Goal: Task Accomplishment & Management: Manage account settings

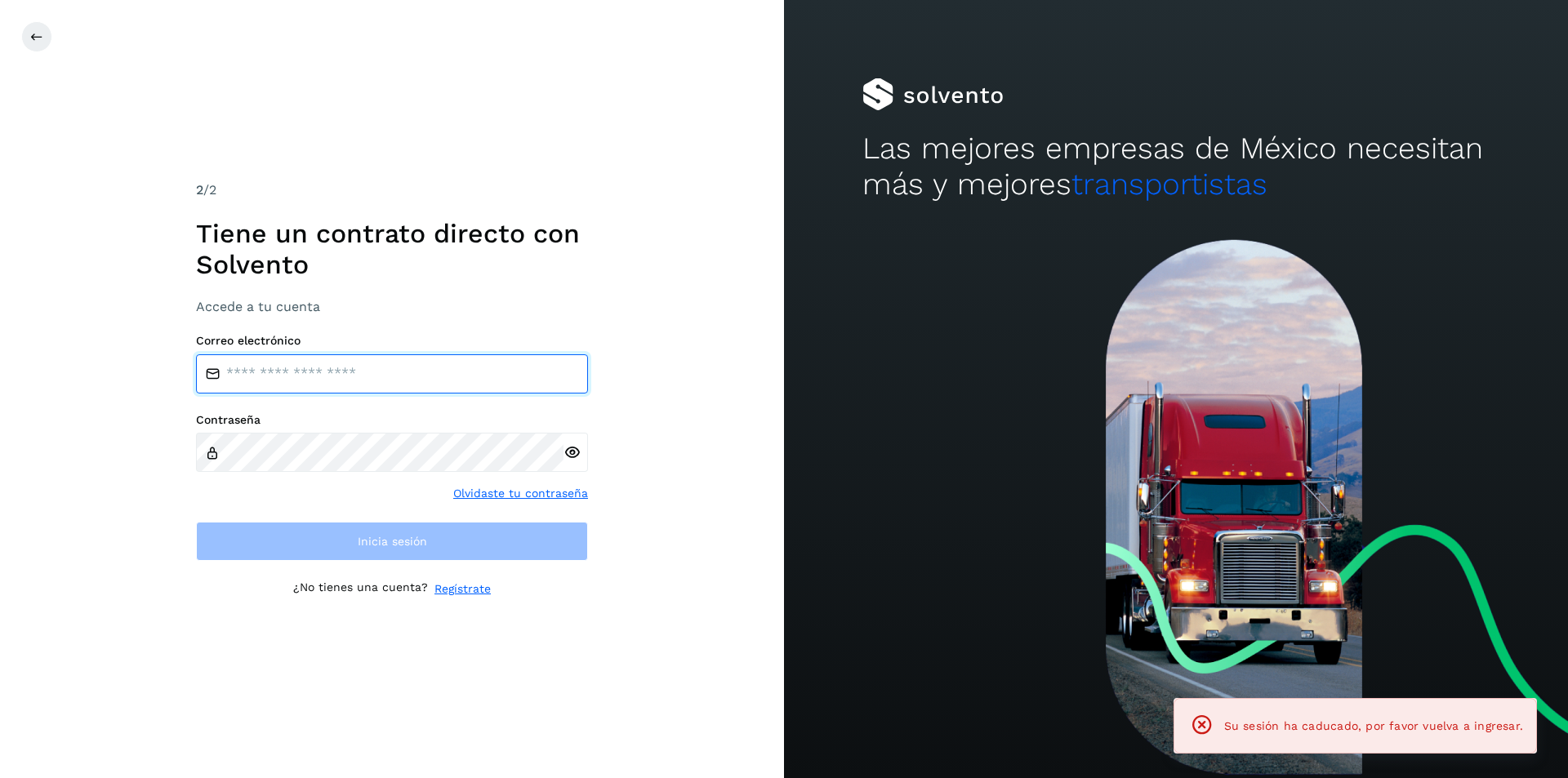
click at [458, 382] on input "email" at bounding box center [392, 373] width 392 height 39
type input "**********"
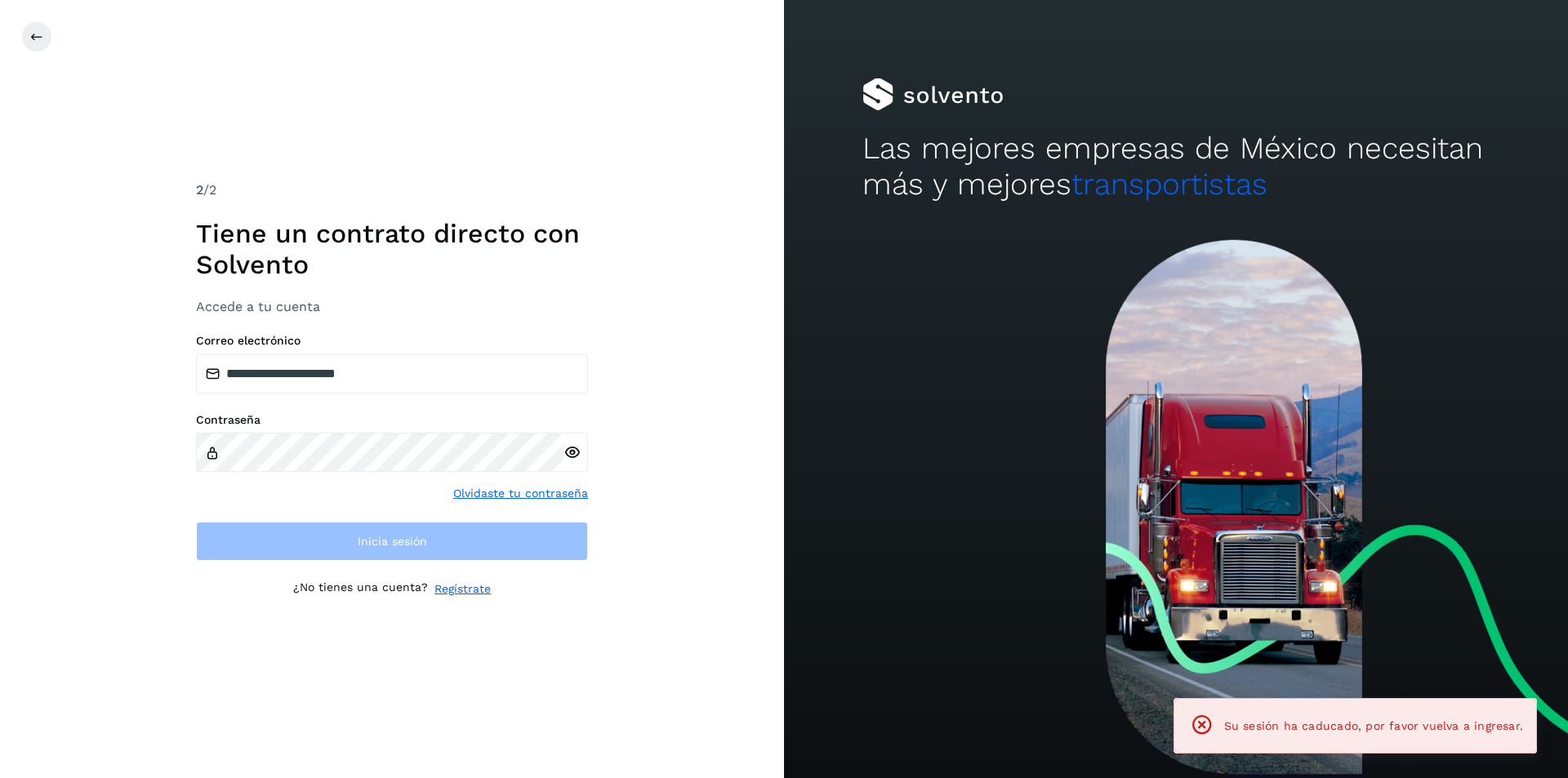
click at [415, 431] on div "Contraseña" at bounding box center [392, 443] width 392 height 60
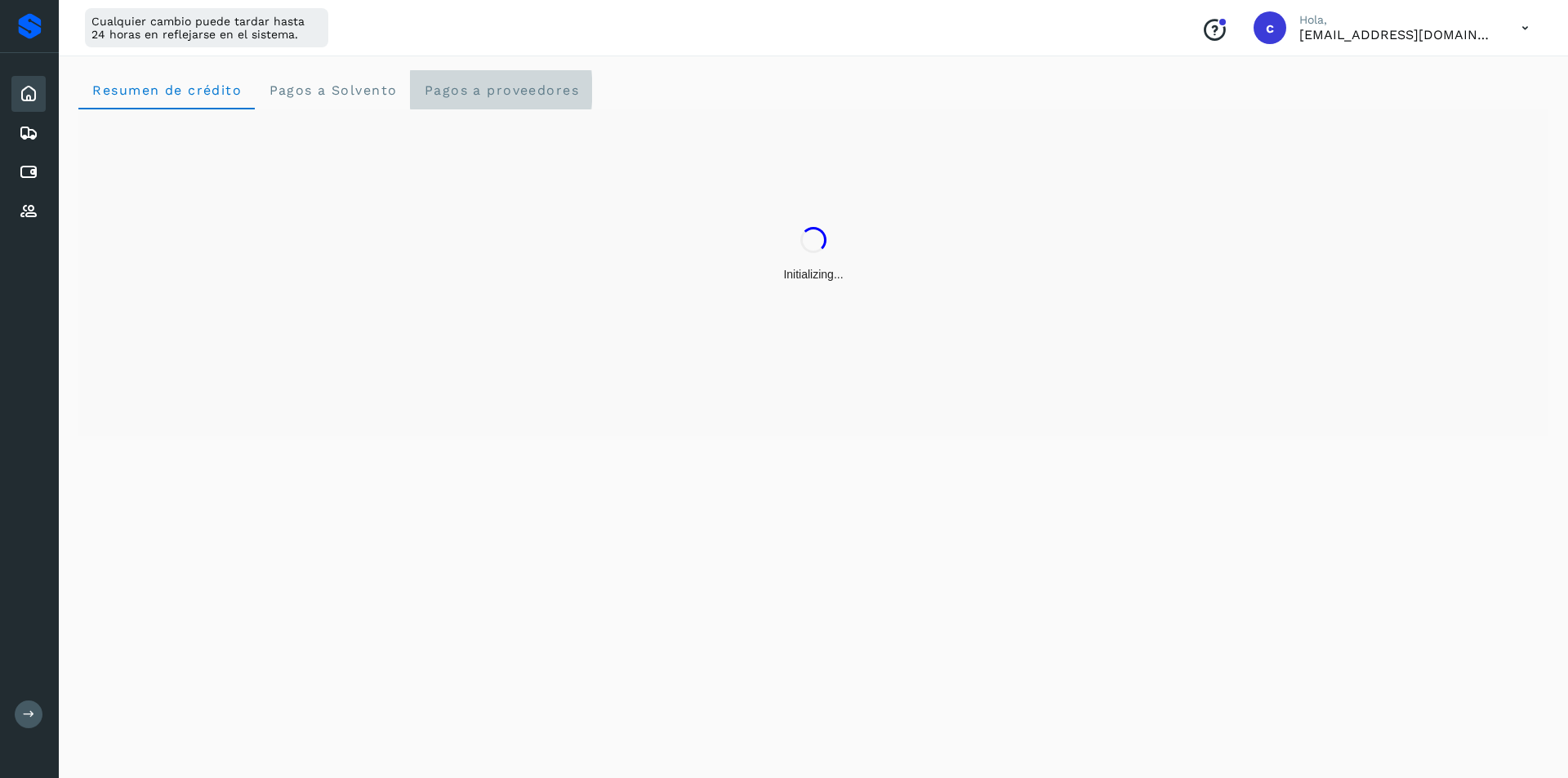
click at [539, 94] on span "Pagos a proveedores" at bounding box center [500, 91] width 156 height 16
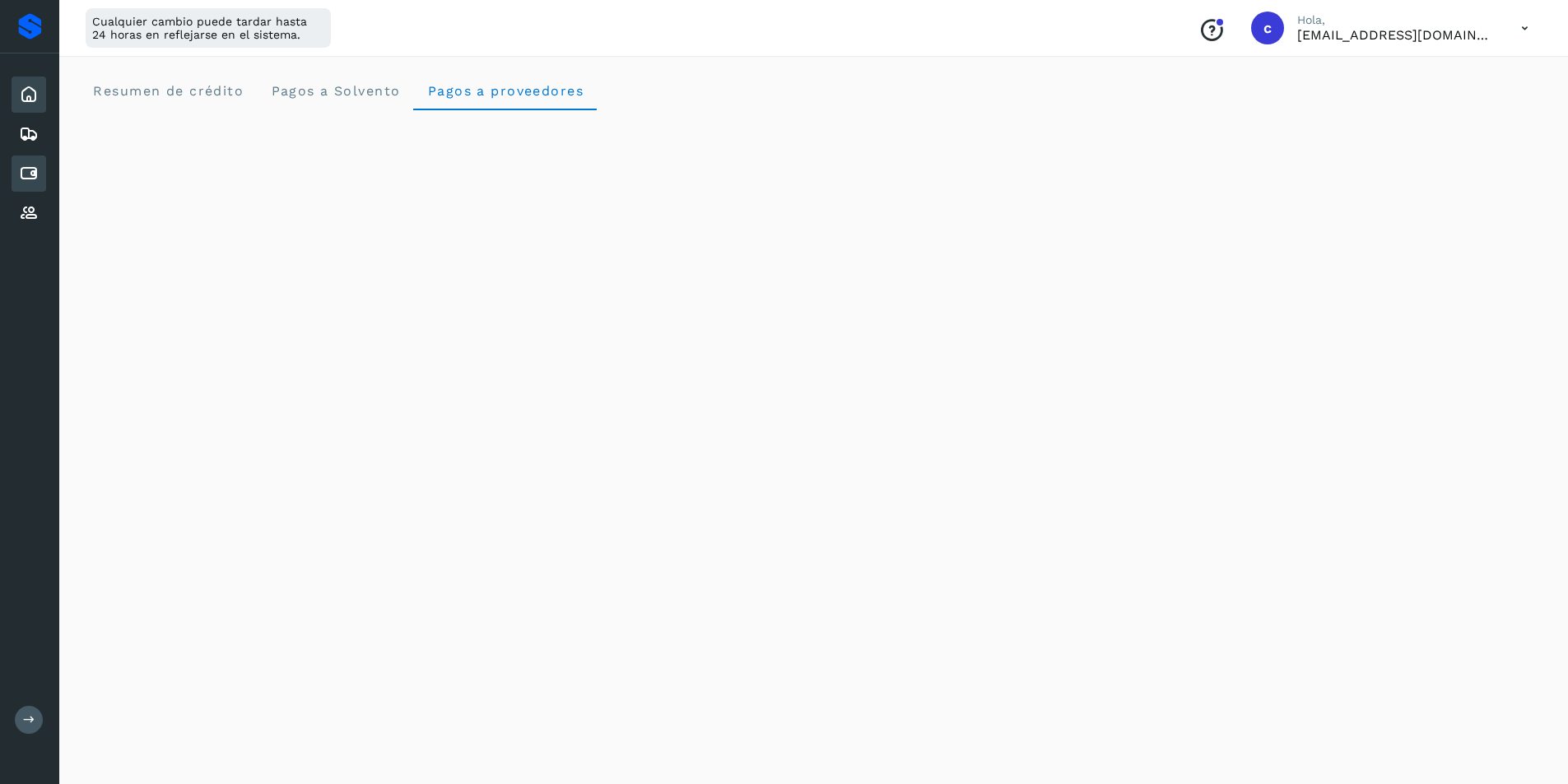
click at [29, 169] on icon at bounding box center [29, 174] width 20 height 20
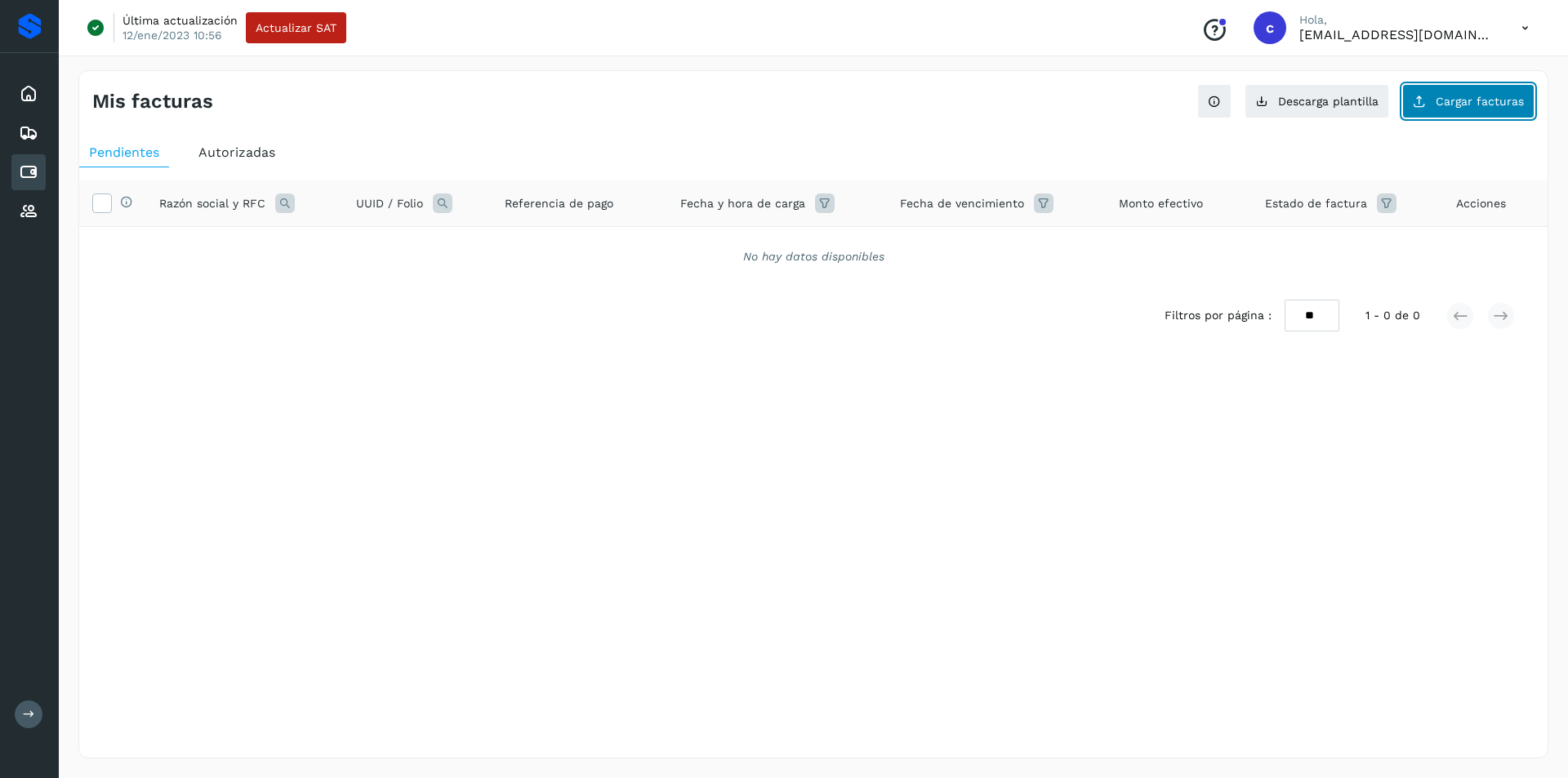
click at [1492, 105] on span "Cargar facturas" at bounding box center [1479, 101] width 88 height 11
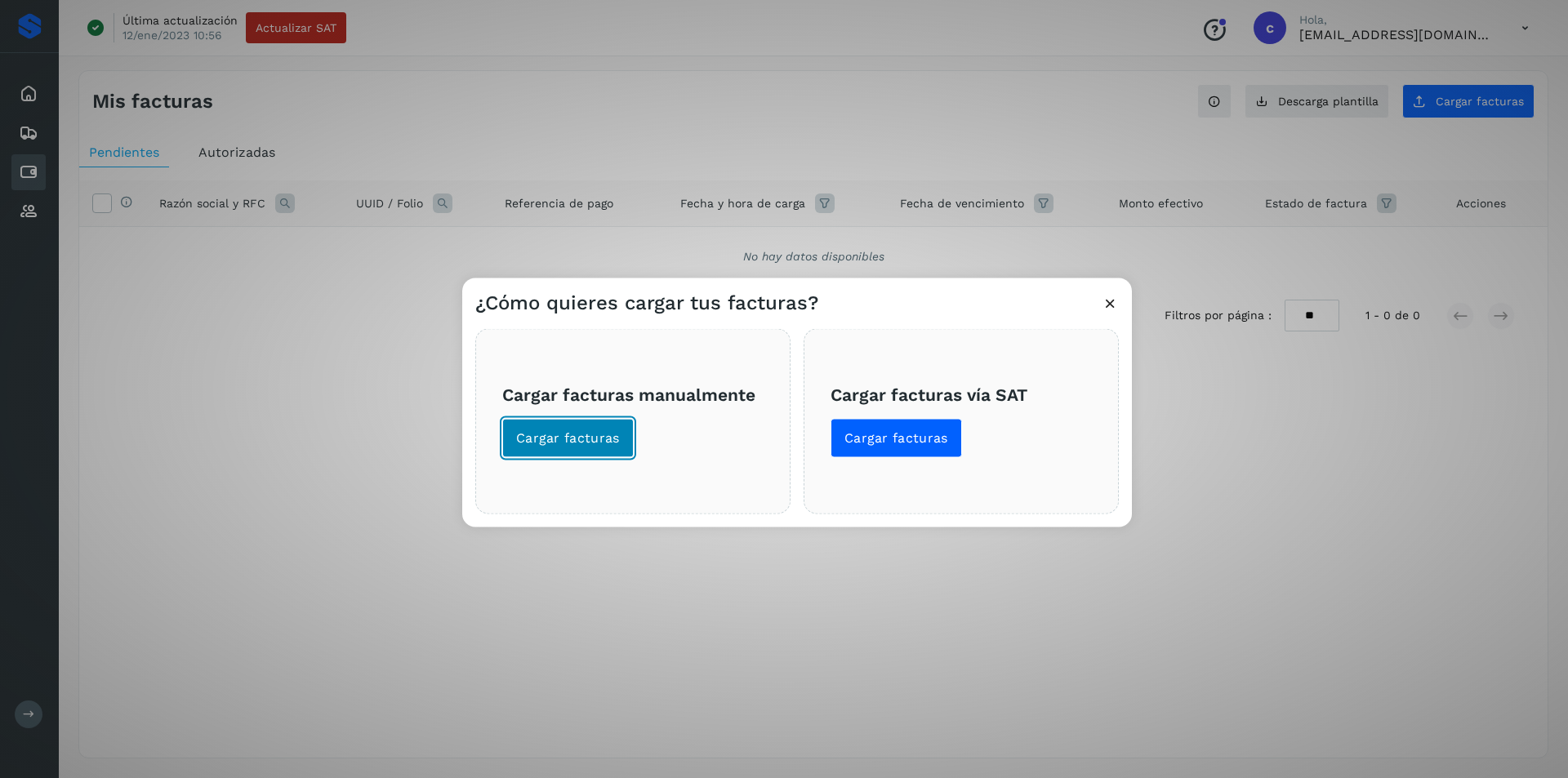
click at [605, 436] on span "Cargar facturas" at bounding box center [567, 438] width 104 height 18
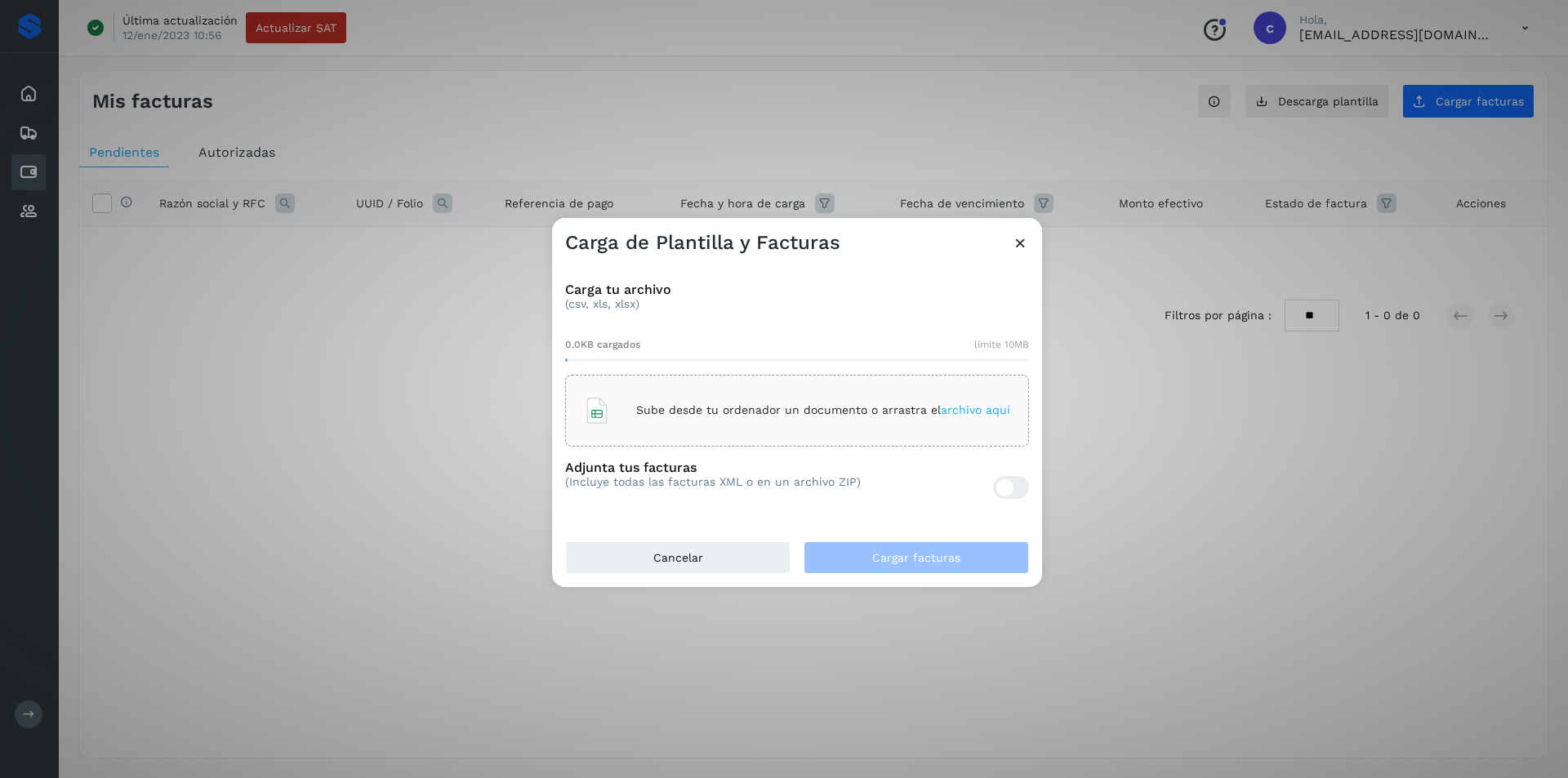
click at [645, 407] on p "Sube desde tu ordenador un documento o arrastra el archivo aquí" at bounding box center [823, 411] width 374 height 14
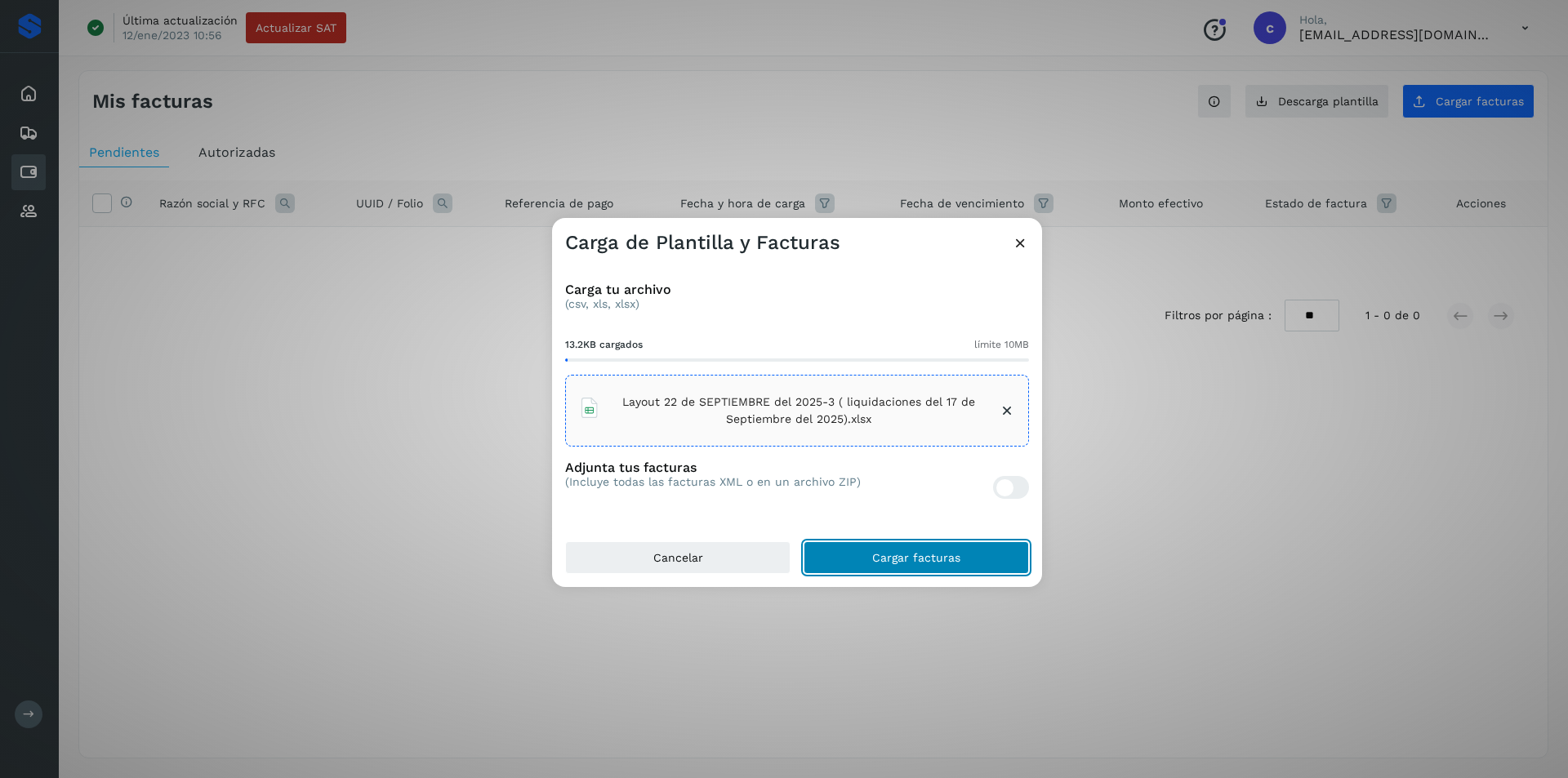
click at [977, 549] on button "Cargar facturas" at bounding box center [916, 558] width 225 height 33
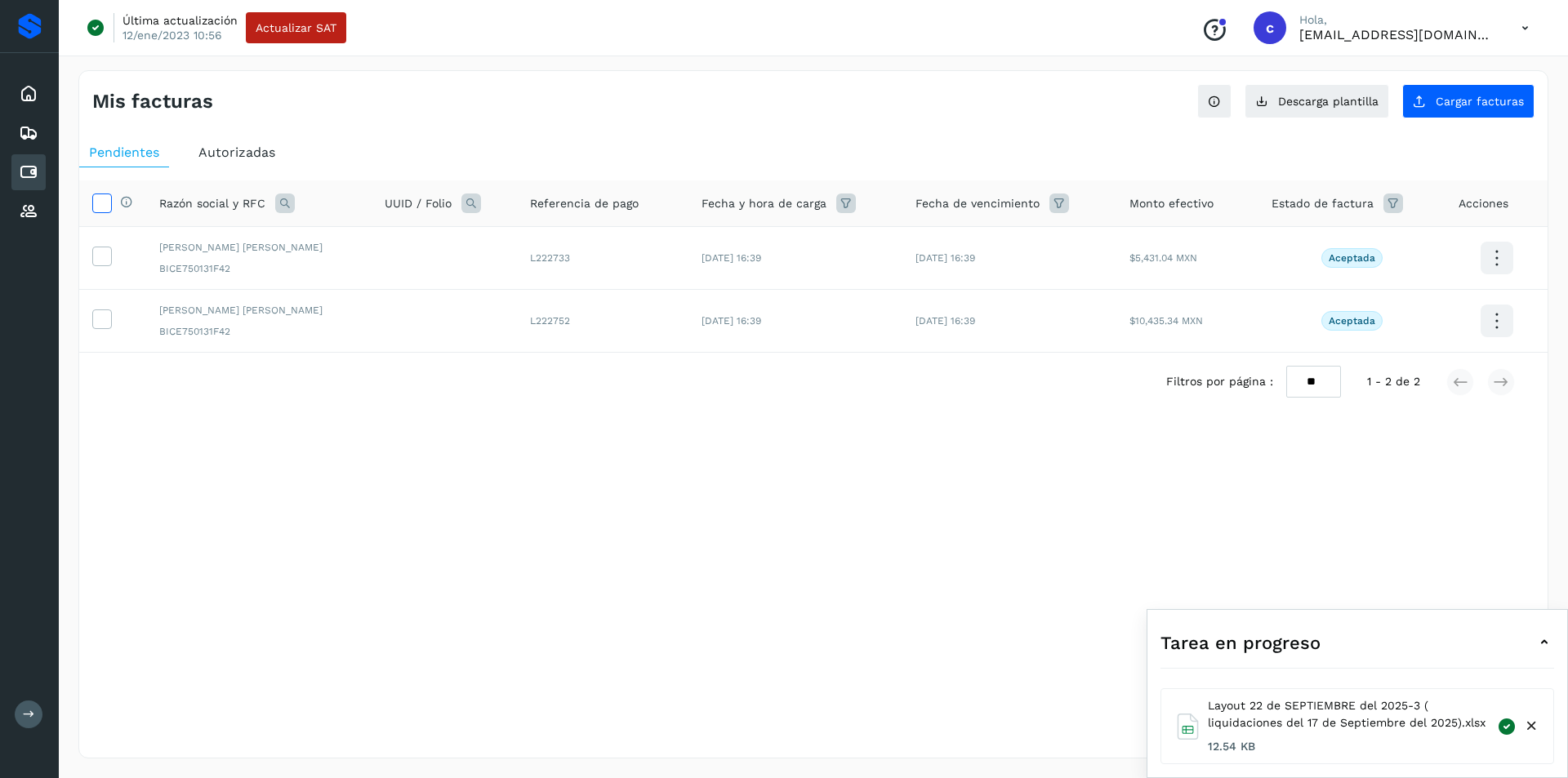
click at [100, 202] on icon at bounding box center [102, 202] width 17 height 17
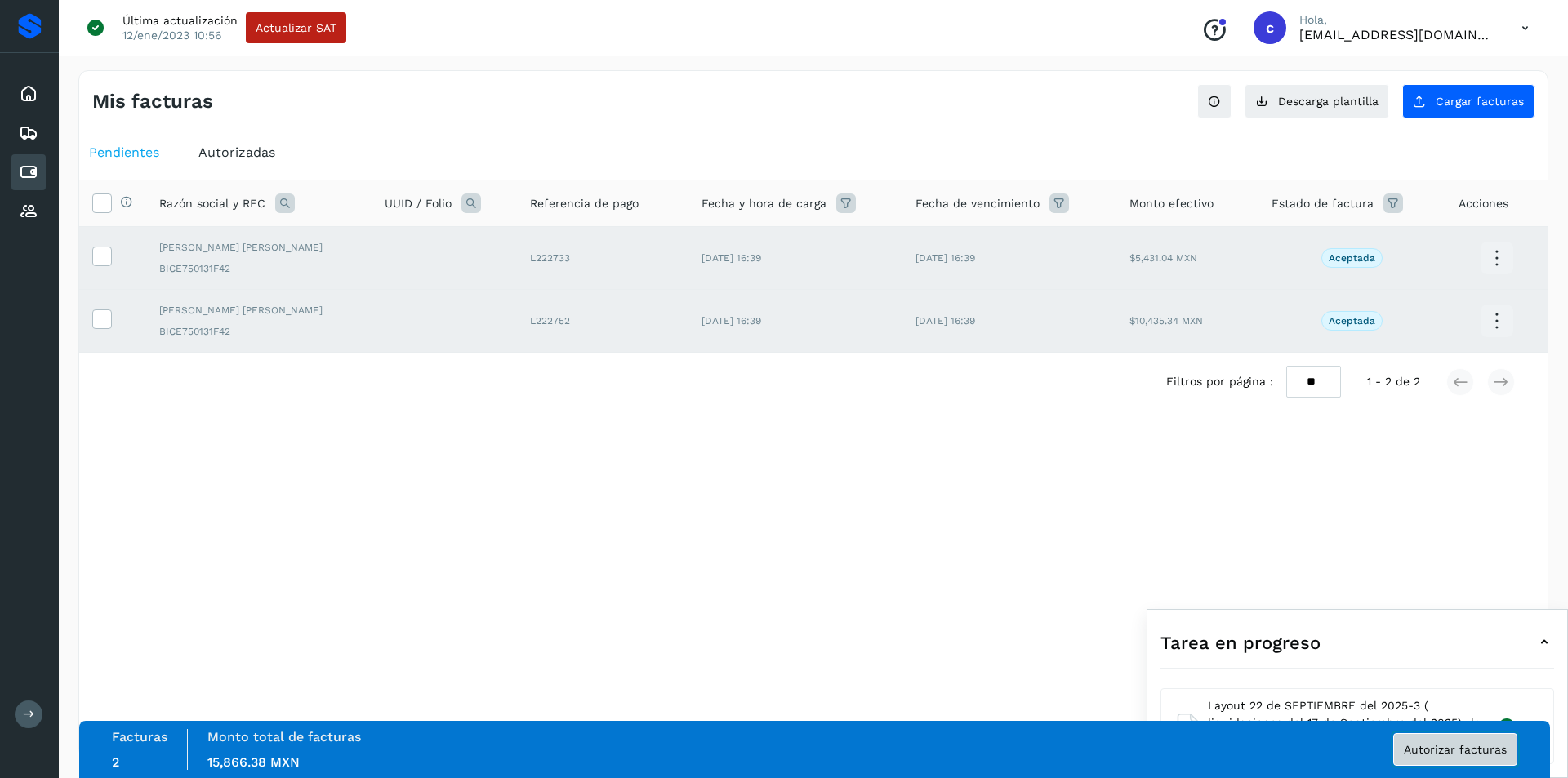
click at [1467, 760] on button "Autorizar facturas" at bounding box center [1455, 750] width 124 height 33
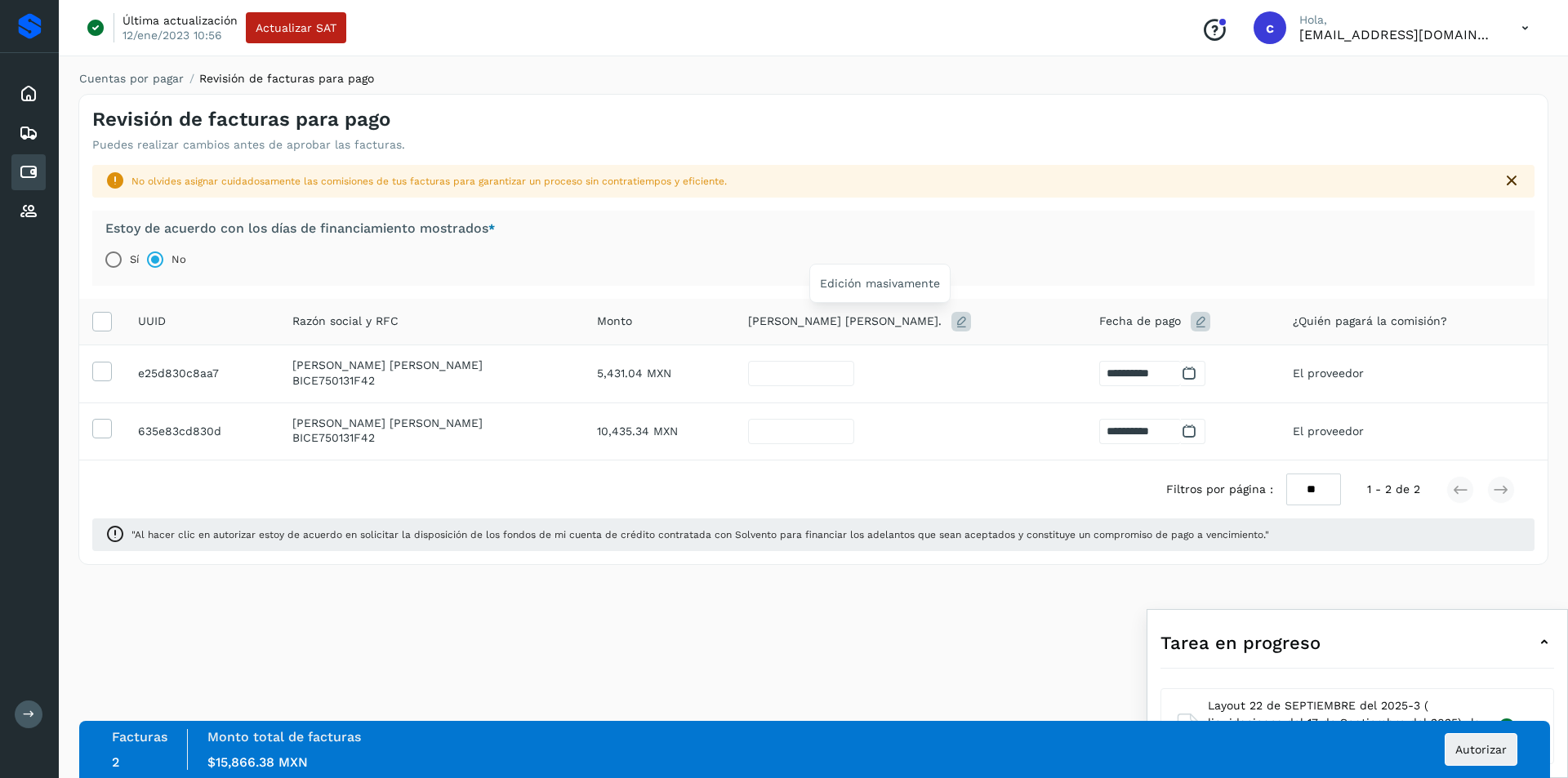
click at [951, 320] on icon at bounding box center [961, 322] width 20 height 20
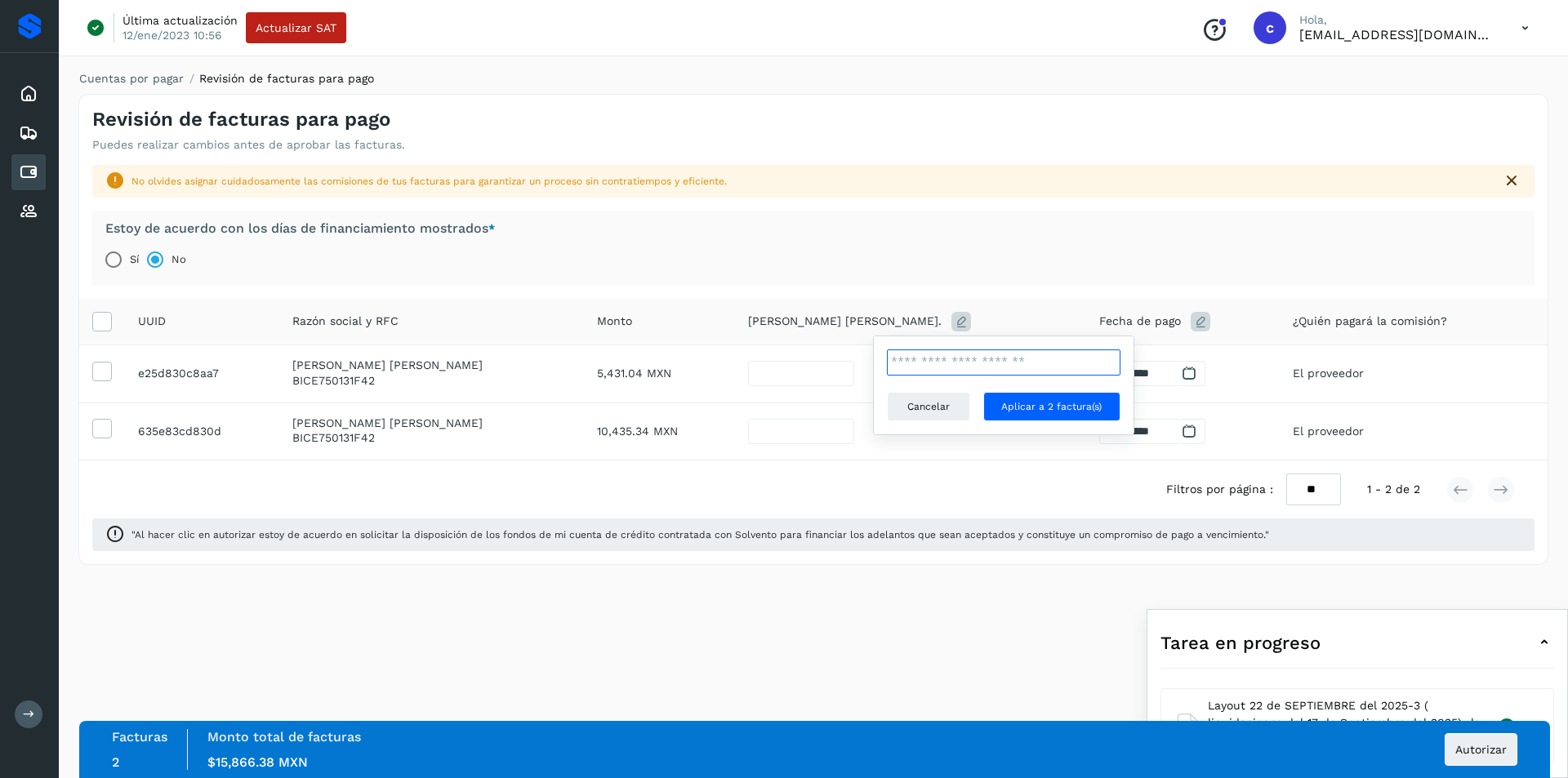
click at [952, 359] on input "**" at bounding box center [1003, 363] width 233 height 26
type input "*"
type input "**"
click at [1038, 397] on button "Aplicar a 2 factura(s)" at bounding box center [1052, 407] width 138 height 30
type input "**"
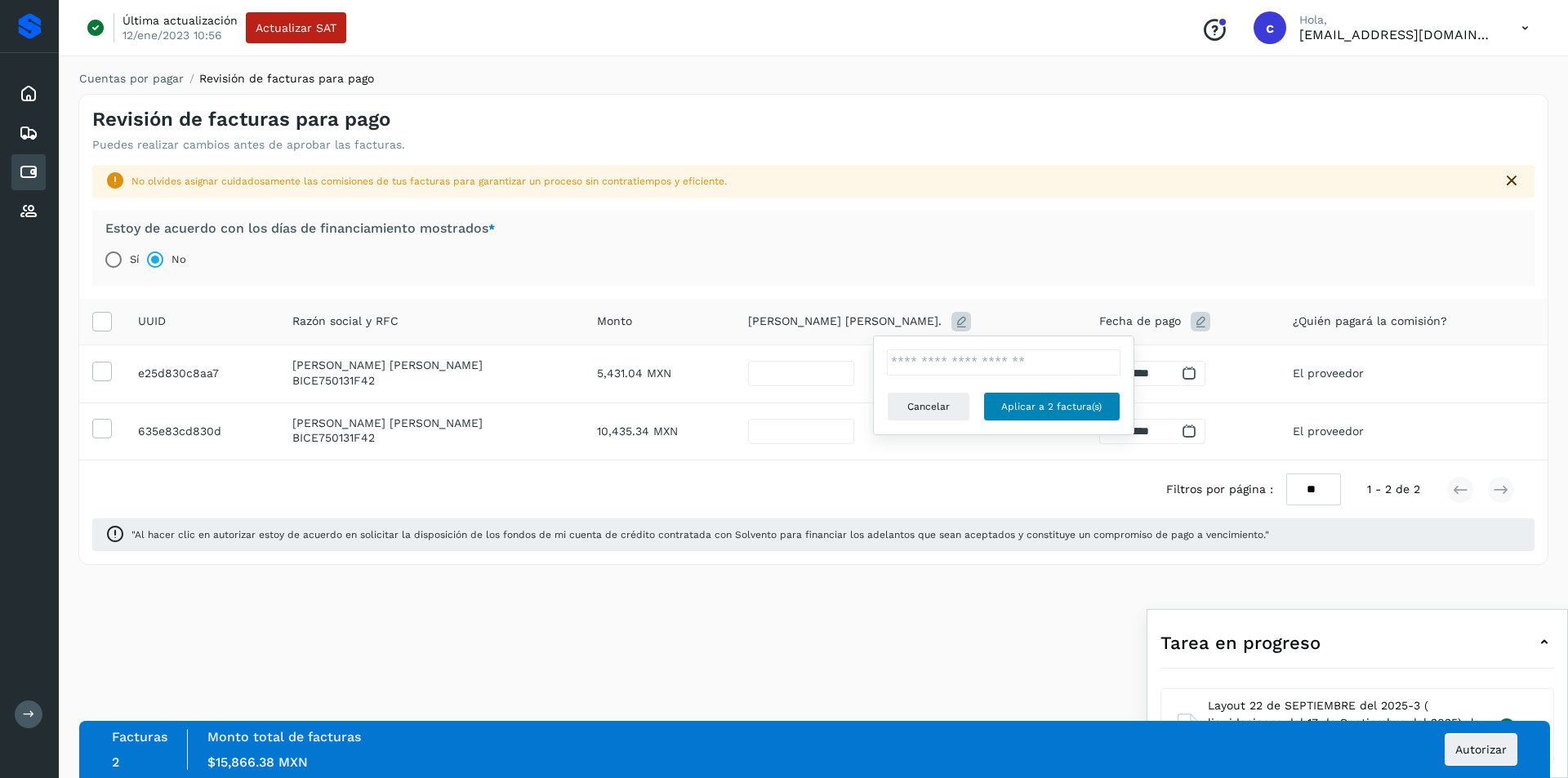
type input "**********"
type input "**"
type input "**********"
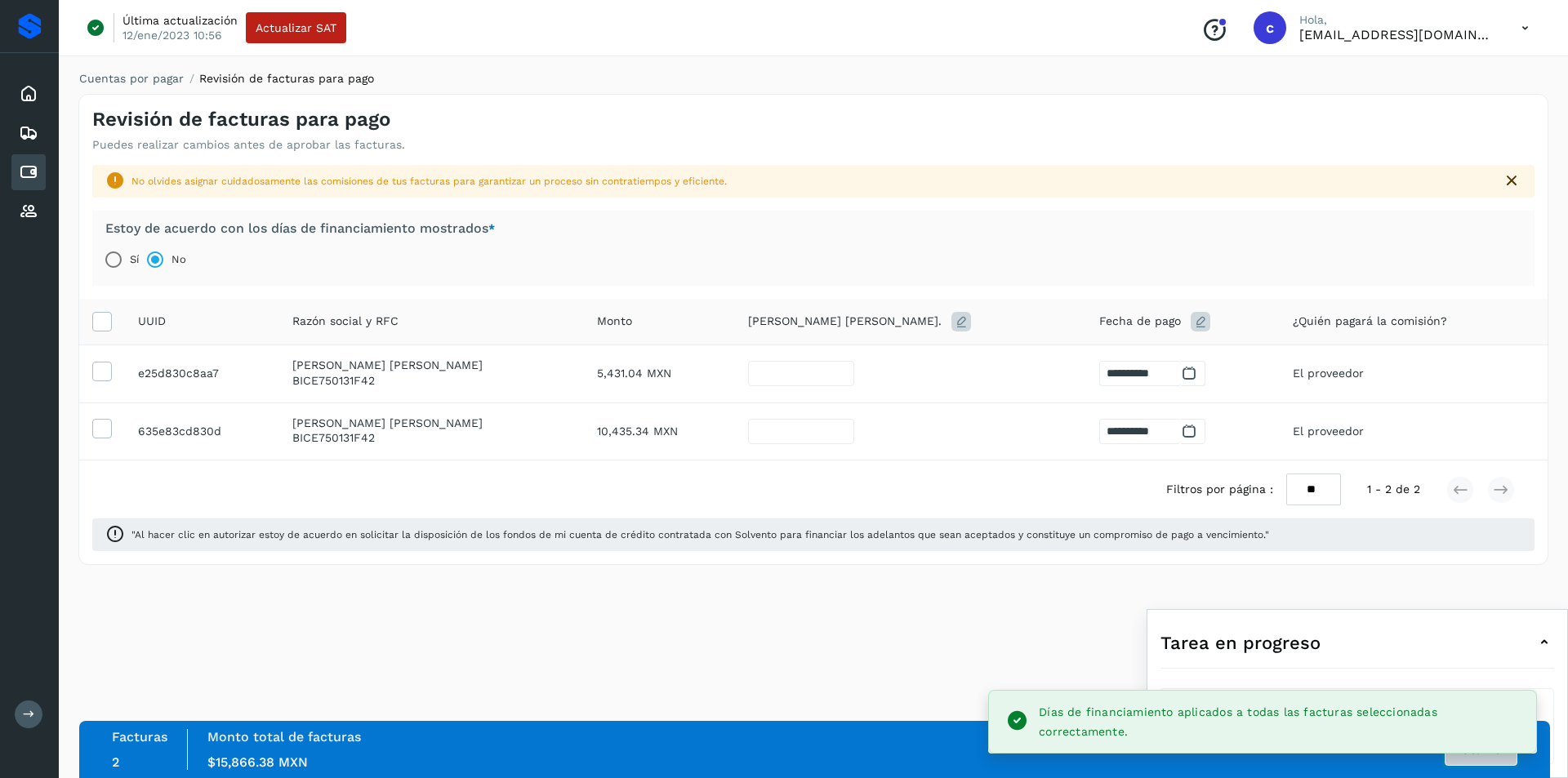
click at [1477, 760] on button "Autorizar" at bounding box center [1481, 750] width 73 height 33
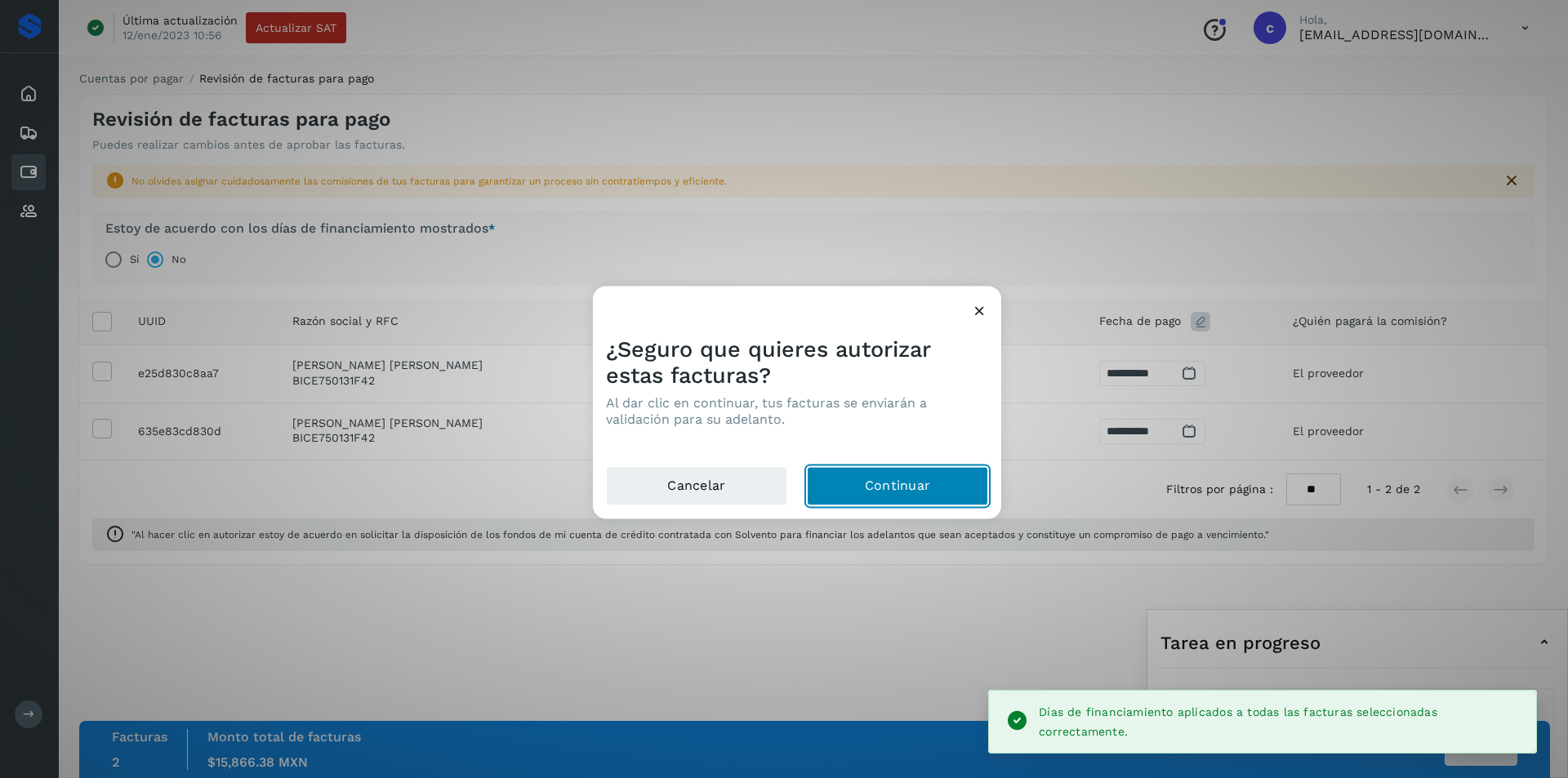
click at [937, 476] on button "Continuar" at bounding box center [897, 486] width 181 height 39
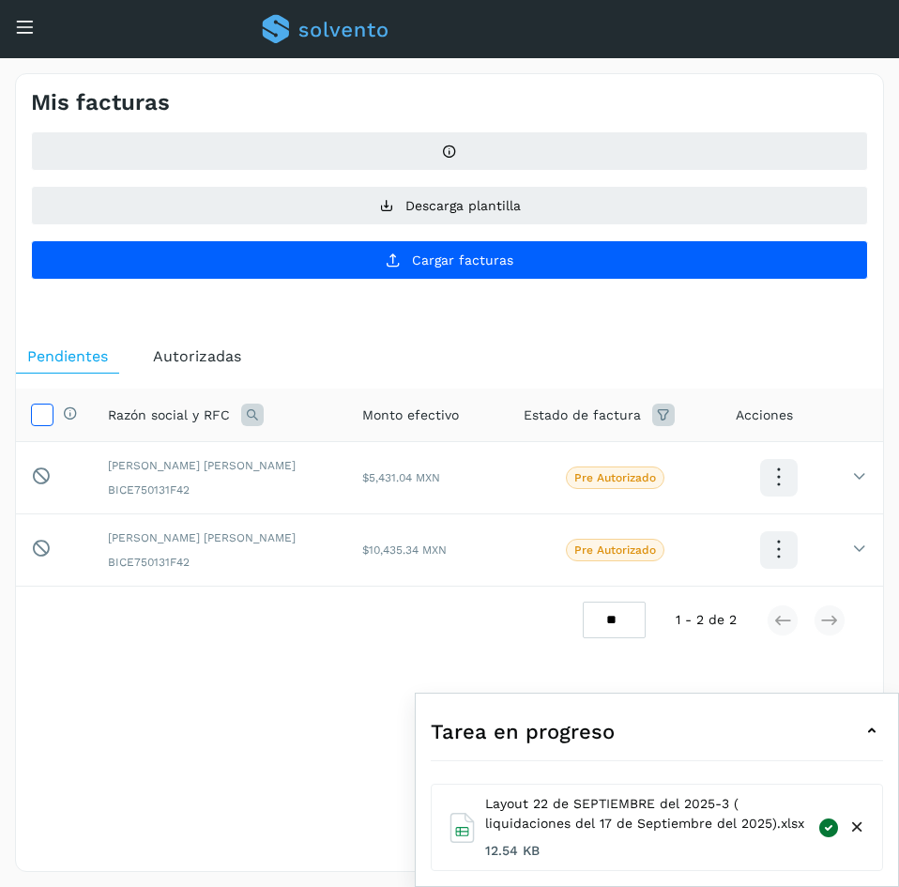
click at [46, 419] on icon at bounding box center [42, 414] width 20 height 20
click at [875, 729] on icon at bounding box center [872, 731] width 23 height 23
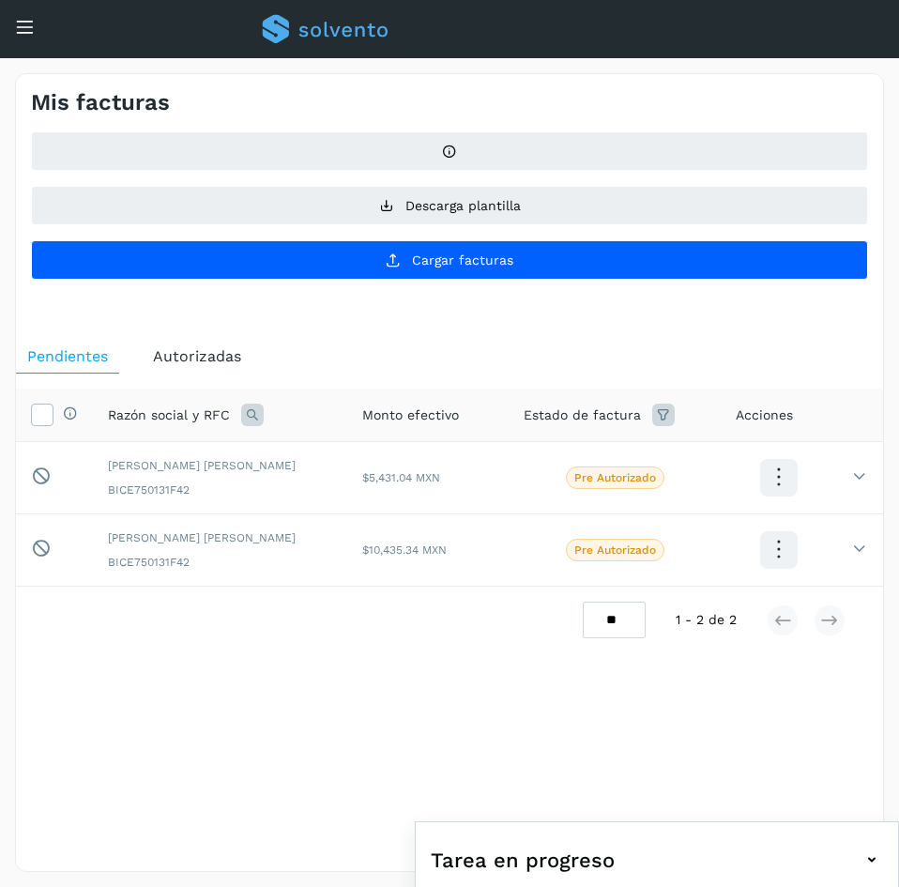
click at [35, 23] on div "Conoce nuestros beneficios c Hola, [EMAIL_ADDRESS][DOMAIN_NAME]" at bounding box center [449, 29] width 899 height 58
click at [22, 30] on icon at bounding box center [25, 27] width 20 height 20
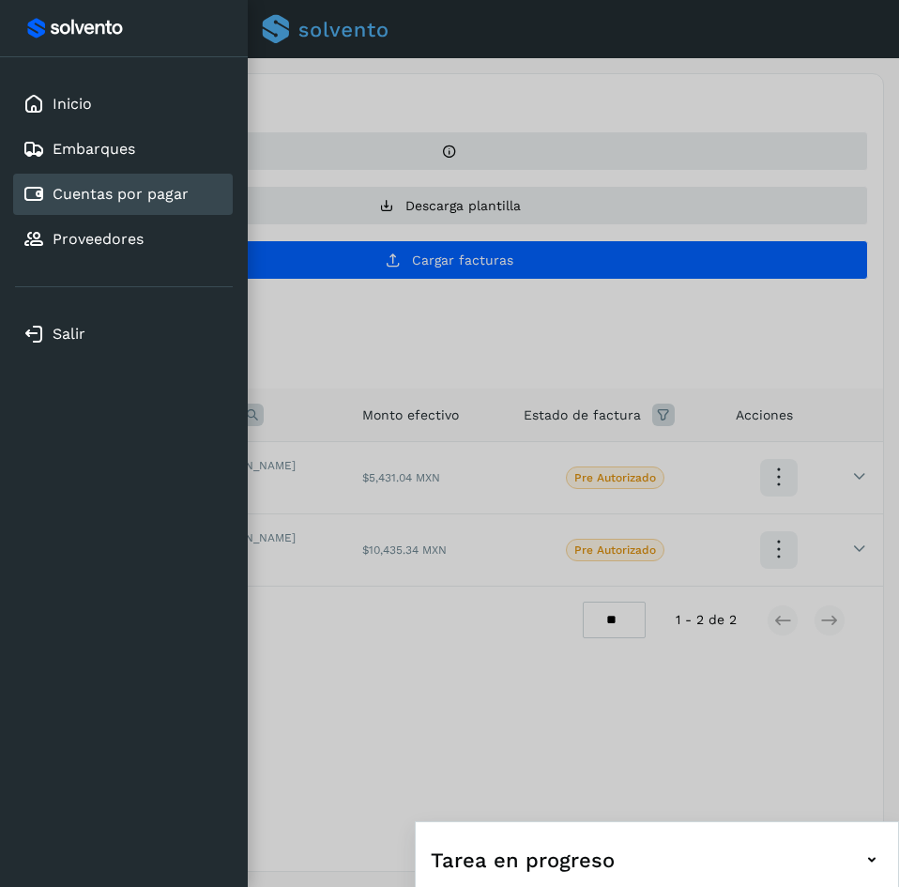
click at [121, 197] on link "Cuentas por pagar" at bounding box center [121, 194] width 136 height 18
click at [389, 334] on div at bounding box center [449, 443] width 899 height 887
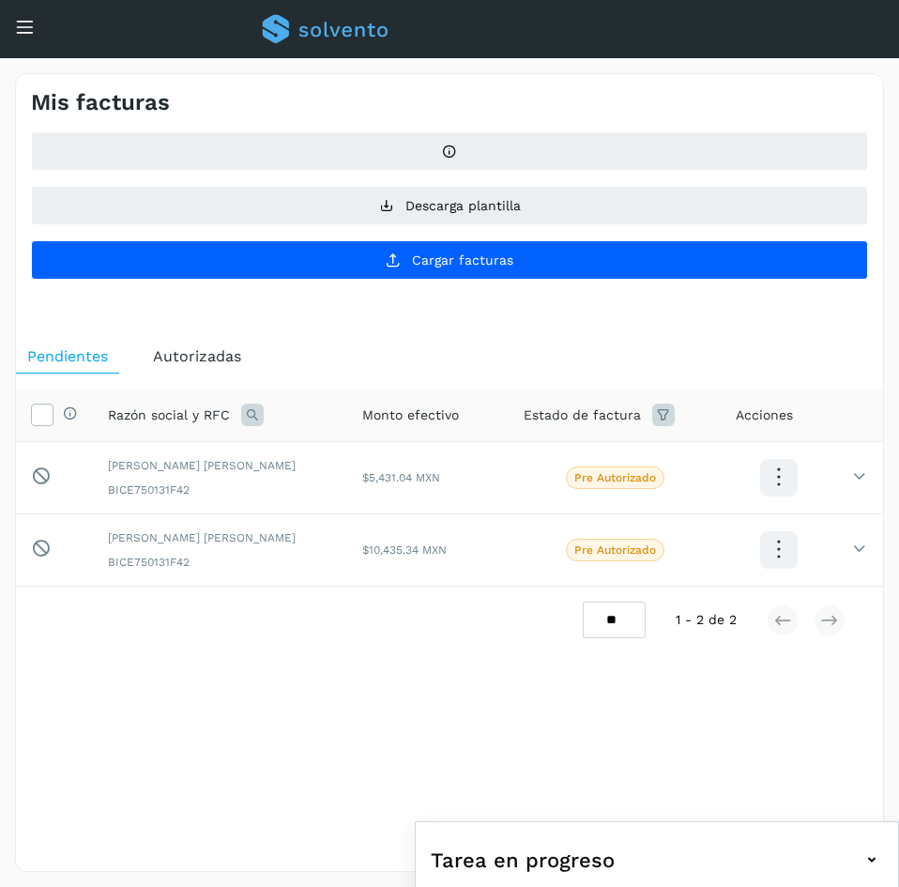
click at [27, 26] on icon at bounding box center [25, 27] width 20 height 20
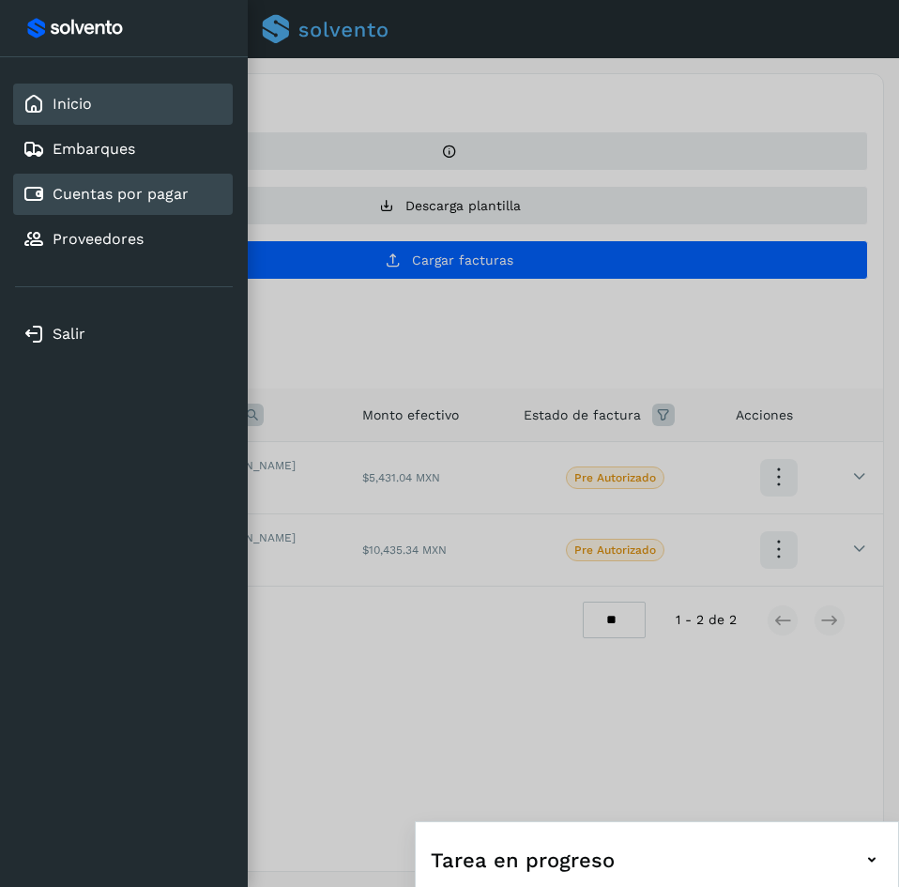
click at [68, 104] on link "Inicio" at bounding box center [72, 104] width 39 height 18
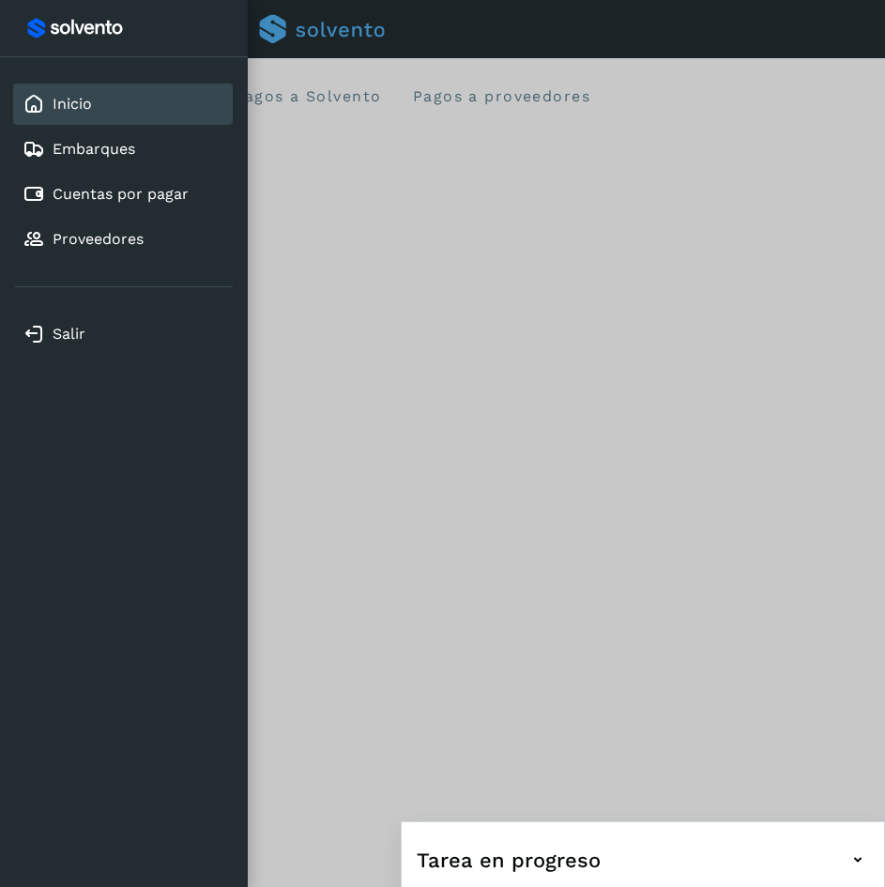
click at [300, 290] on div at bounding box center [442, 443] width 885 height 887
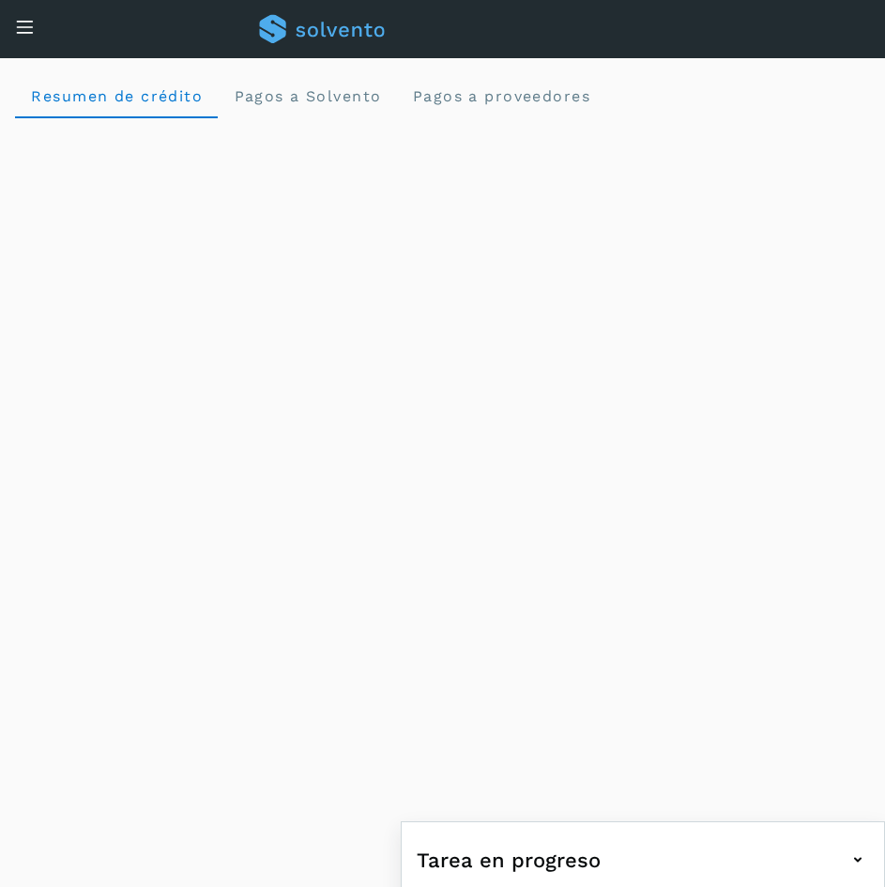
click at [17, 33] on div "Inicio Embarques Cuentas por pagar Proveedores" at bounding box center [14, 53] width 28 height 45
click at [20, 25] on icon at bounding box center [25, 27] width 20 height 20
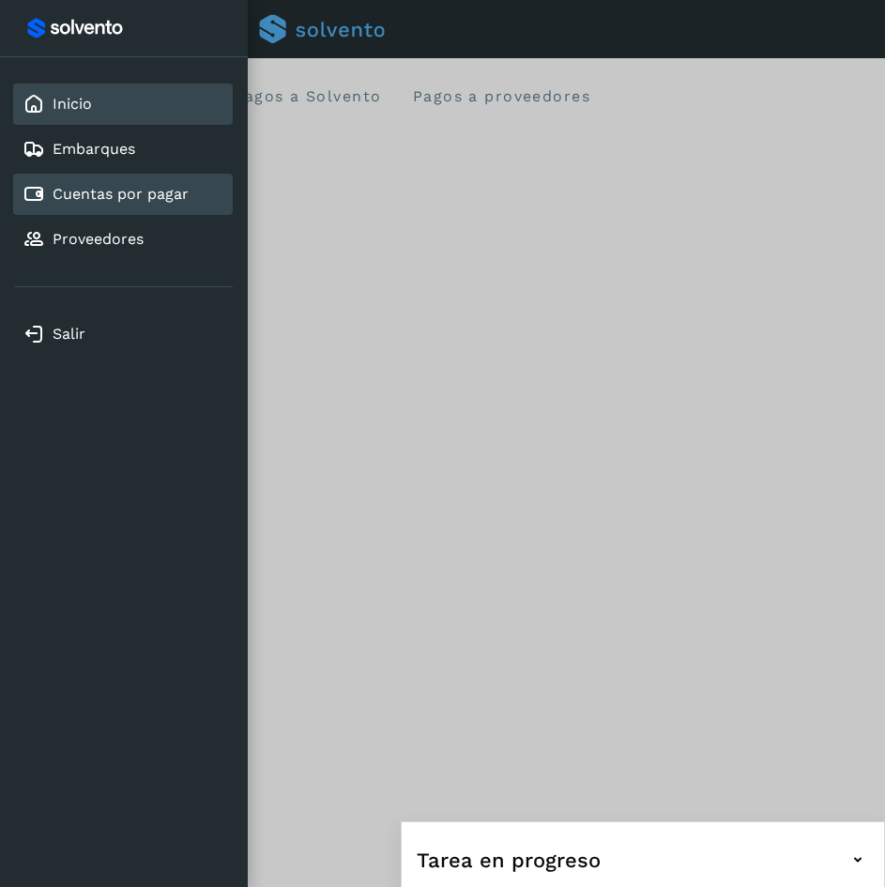
click at [130, 202] on link "Cuentas por pagar" at bounding box center [121, 194] width 136 height 18
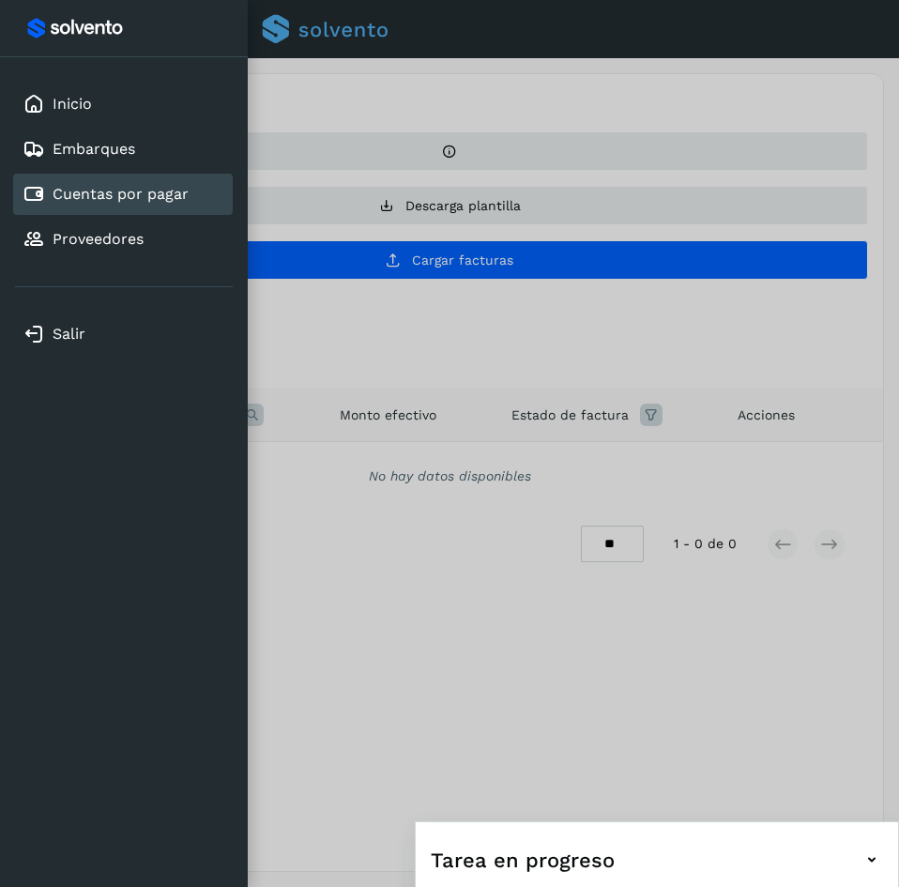
click at [444, 333] on div at bounding box center [449, 443] width 899 height 887
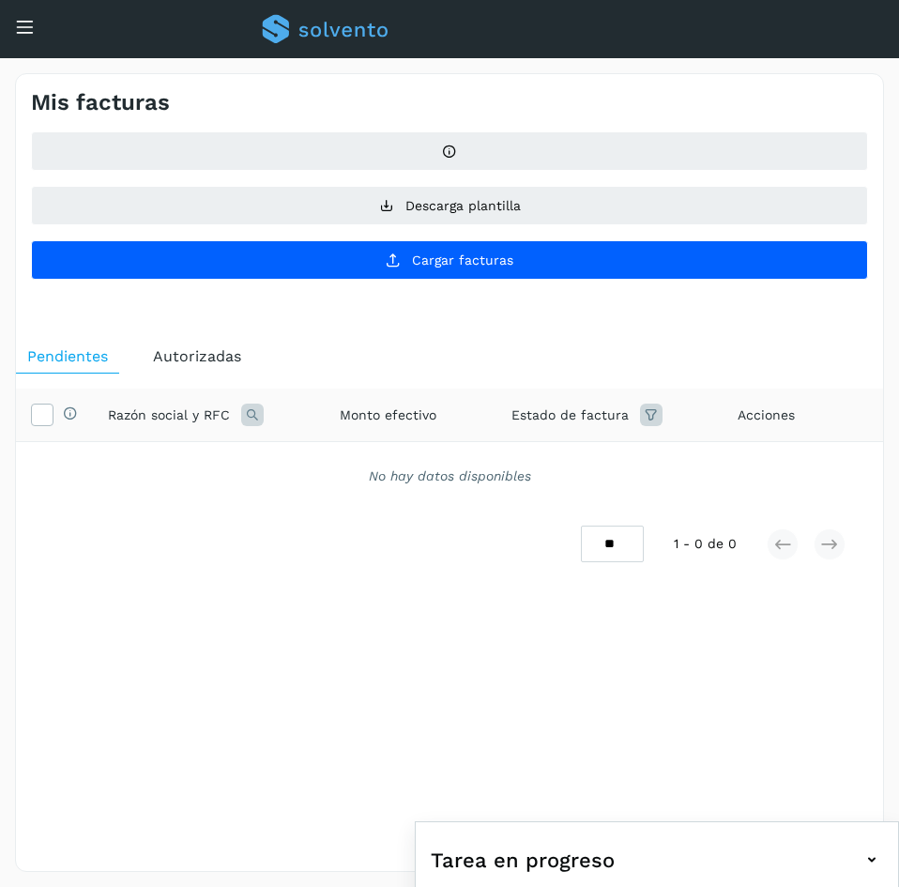
click at [182, 357] on span "Autorizadas" at bounding box center [197, 356] width 88 height 18
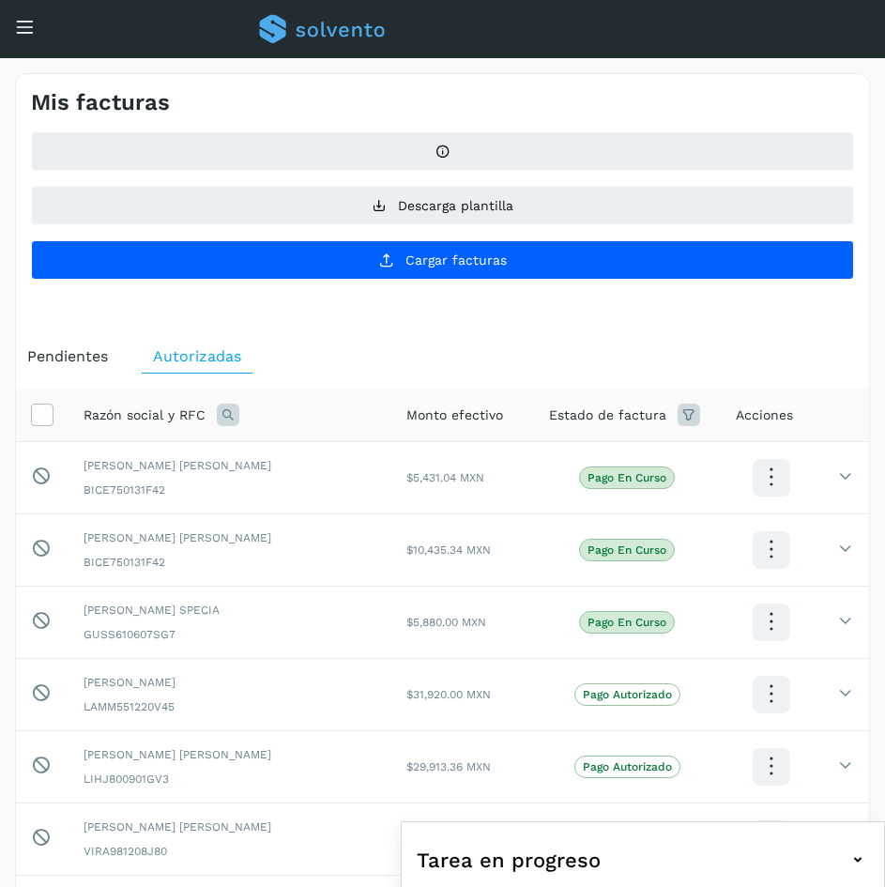
click at [26, 23] on icon at bounding box center [25, 27] width 20 height 20
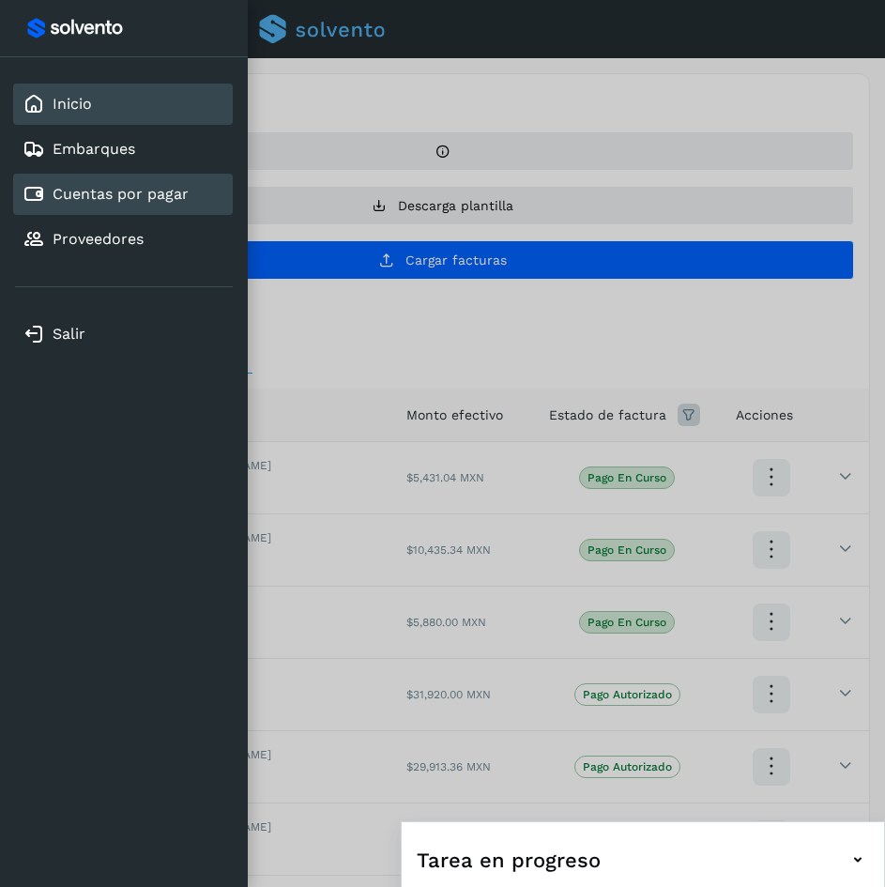
click at [63, 88] on div "Inicio" at bounding box center [123, 104] width 220 height 41
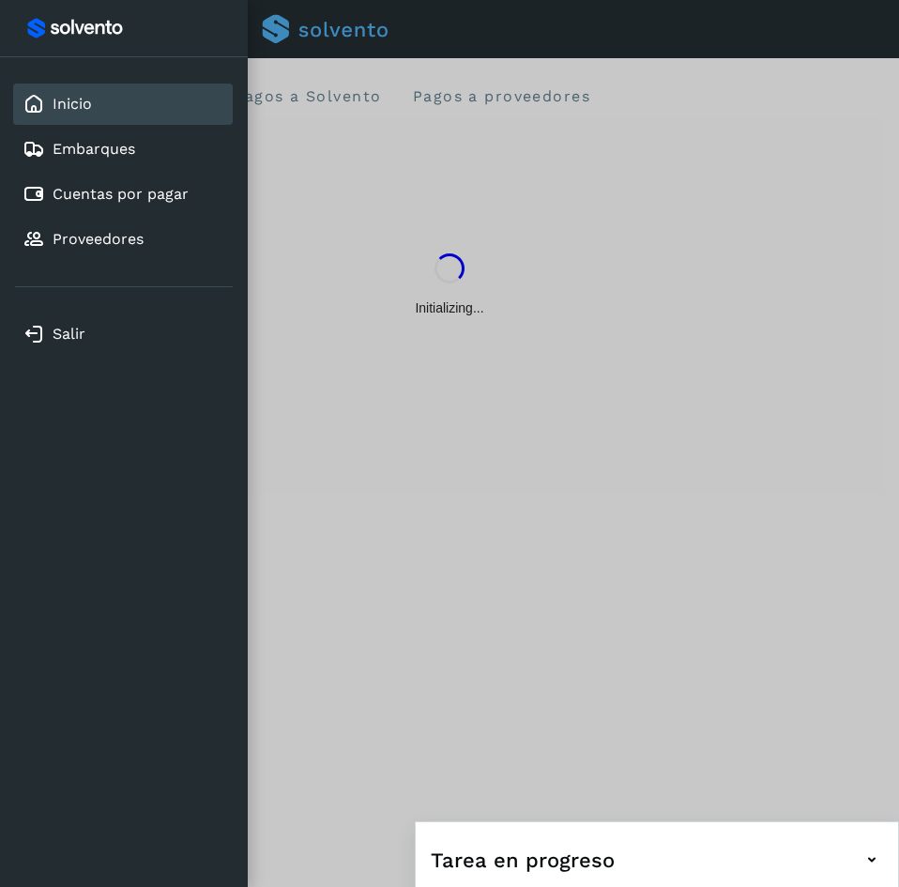
click at [504, 97] on div at bounding box center [449, 443] width 899 height 887
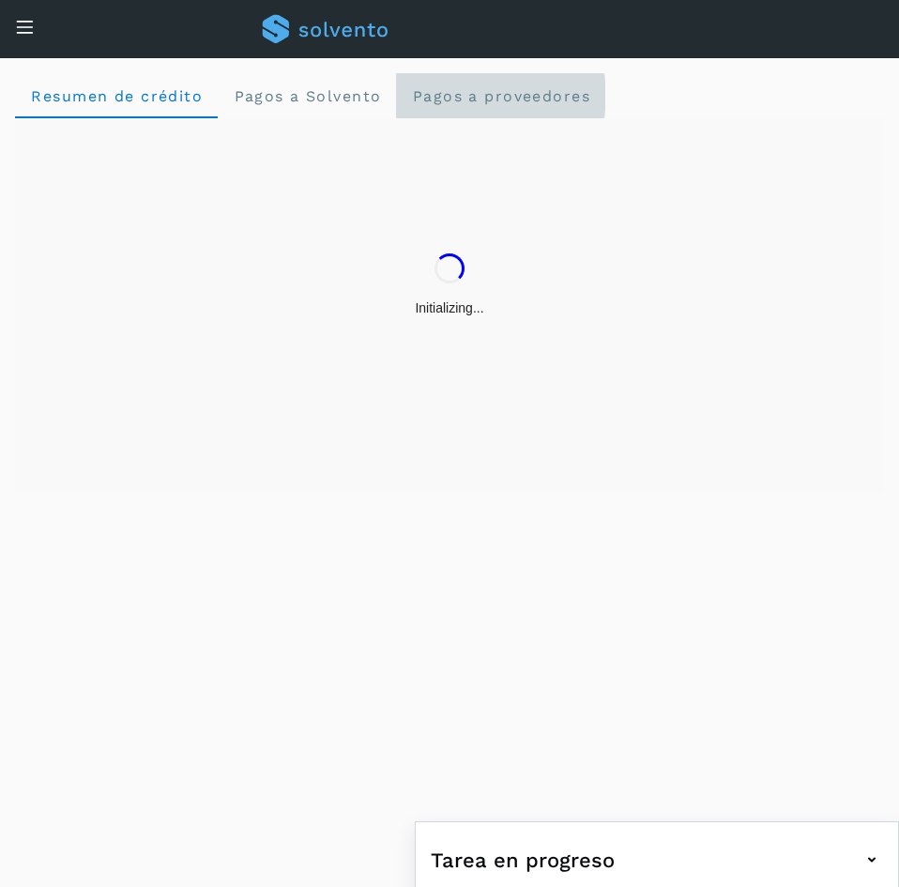
click at [504, 97] on span "Pagos a proveedores" at bounding box center [500, 96] width 179 height 18
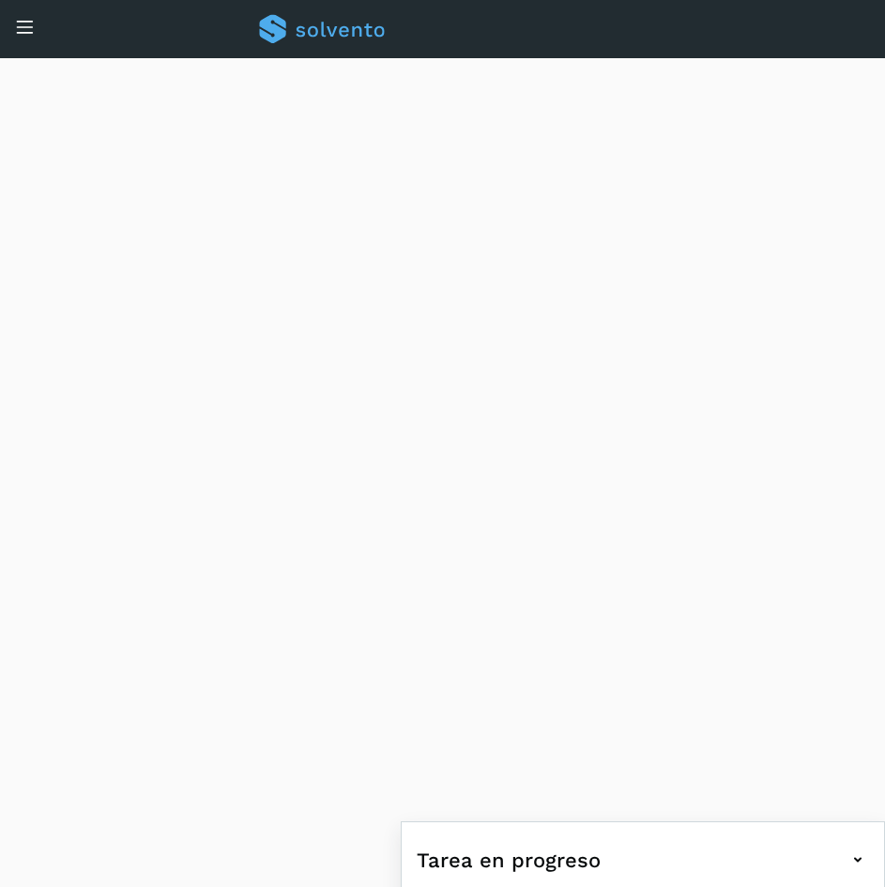
scroll to position [328, 0]
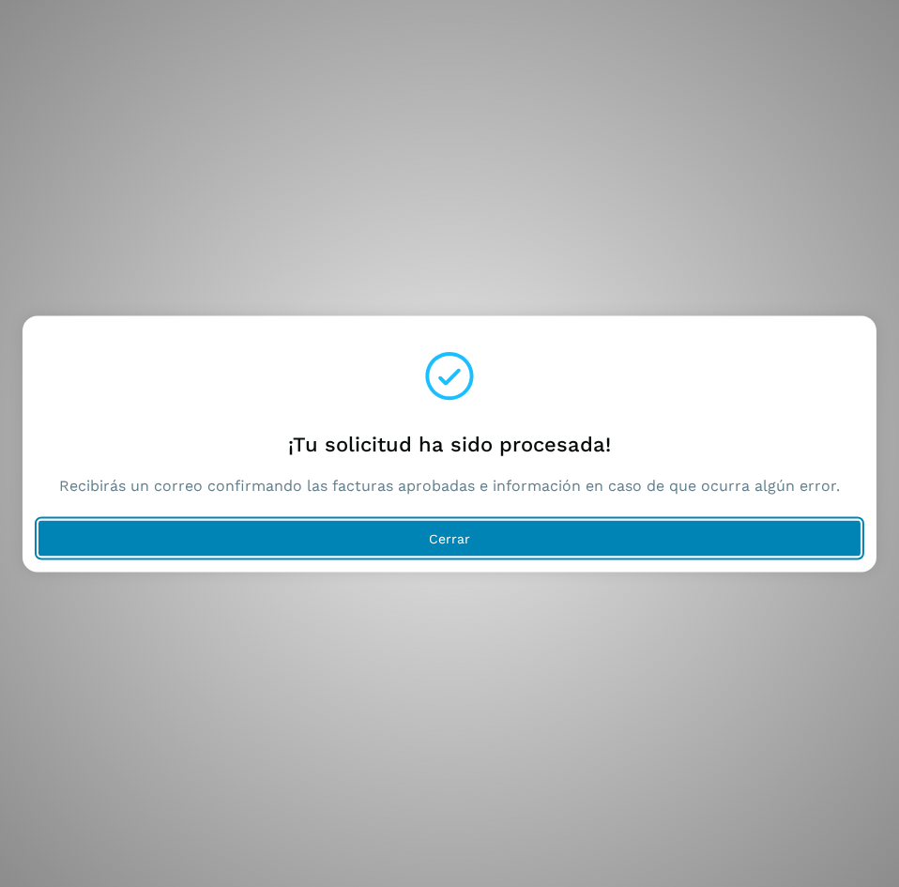
click at [520, 534] on button "Cerrar" at bounding box center [450, 538] width 824 height 38
